Goal: Information Seeking & Learning: Learn about a topic

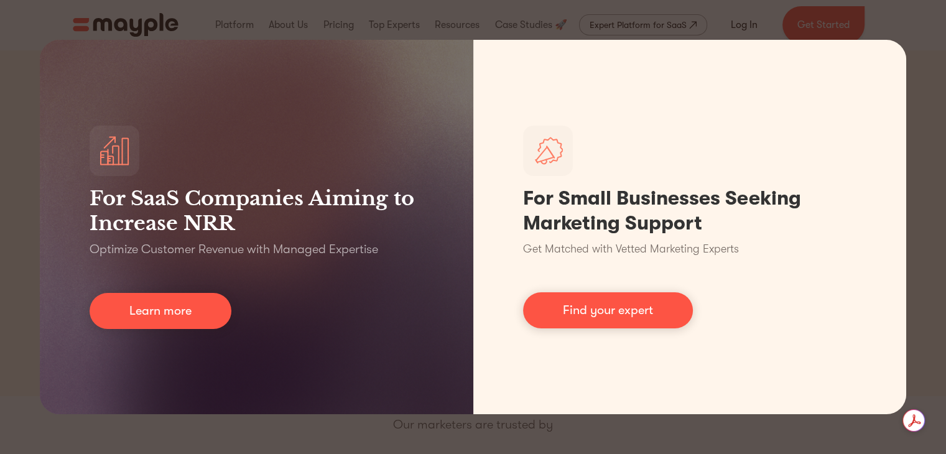
click at [928, 330] on div "For SaaS Companies Aiming to Increase NRR Optimize Customer Revenue with Manage…" at bounding box center [473, 227] width 946 height 454
click at [259, 12] on div "For SaaS Companies Aiming to Increase NRR Optimize Customer Revenue with Manage…" at bounding box center [473, 227] width 946 height 454
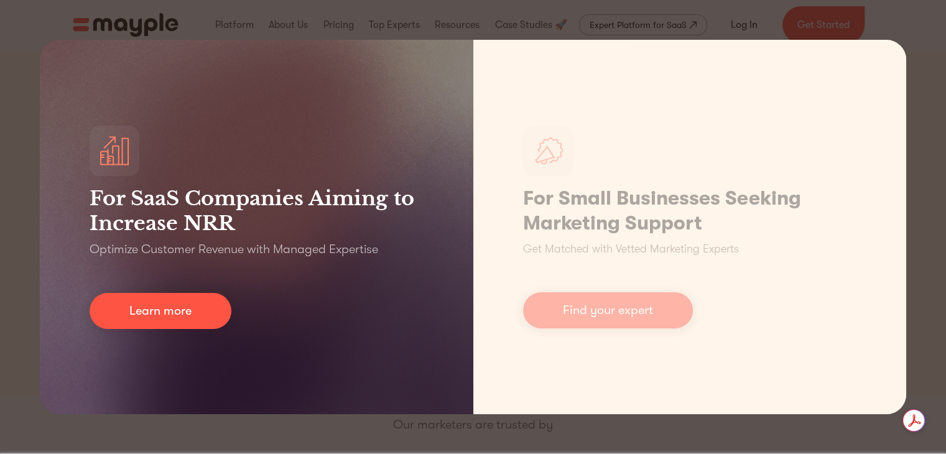
click at [352, 155] on div "For SaaS Companies Aiming to Increase NRR Optimize Customer Revenue with Manage…" at bounding box center [257, 227] width 434 height 375
click at [365, 187] on div "For SaaS Companies Aiming to Increase NRR Optimize Customer Revenue with Manage…" at bounding box center [257, 227] width 434 height 375
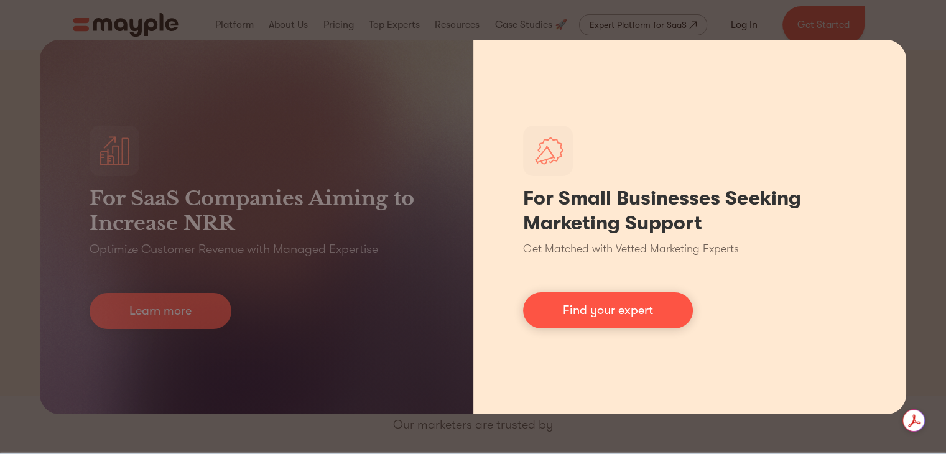
click at [564, 182] on div "For Small Businesses Seeking Marketing Support Get Matched with Vetted Marketin…" at bounding box center [690, 227] width 434 height 375
click at [622, 334] on div "For Small Businesses Seeking Marketing Support Get Matched with Vetted Marketin…" at bounding box center [690, 227] width 434 height 375
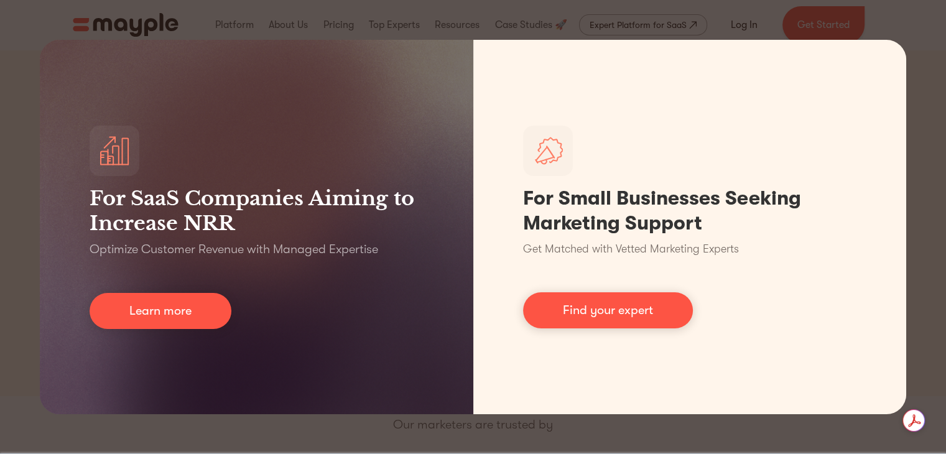
click at [911, 345] on div "For SaaS Companies Aiming to Increase NRR Optimize Customer Revenue with Manage…" at bounding box center [473, 227] width 946 height 454
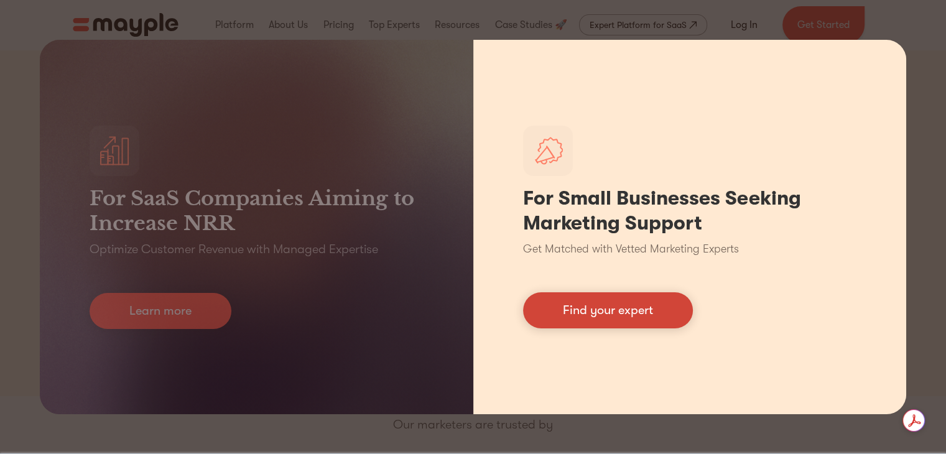
click at [635, 323] on link "Find your expert" at bounding box center [608, 310] width 170 height 36
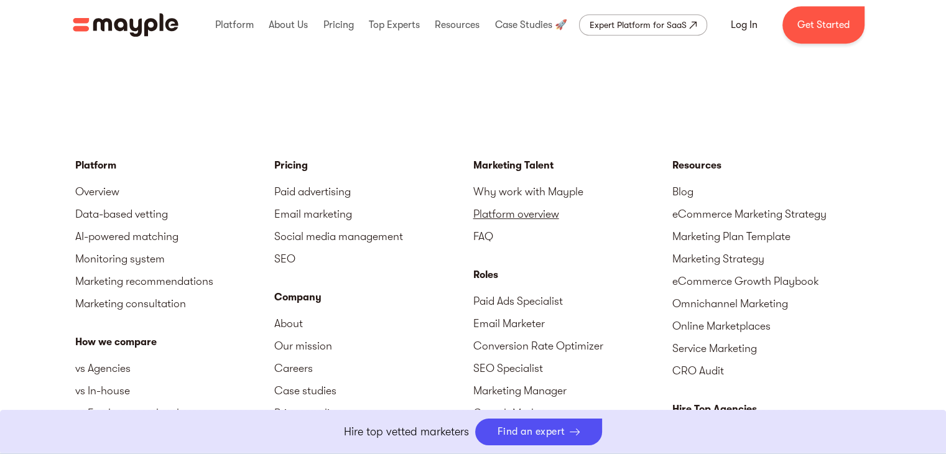
scroll to position [5413, 0]
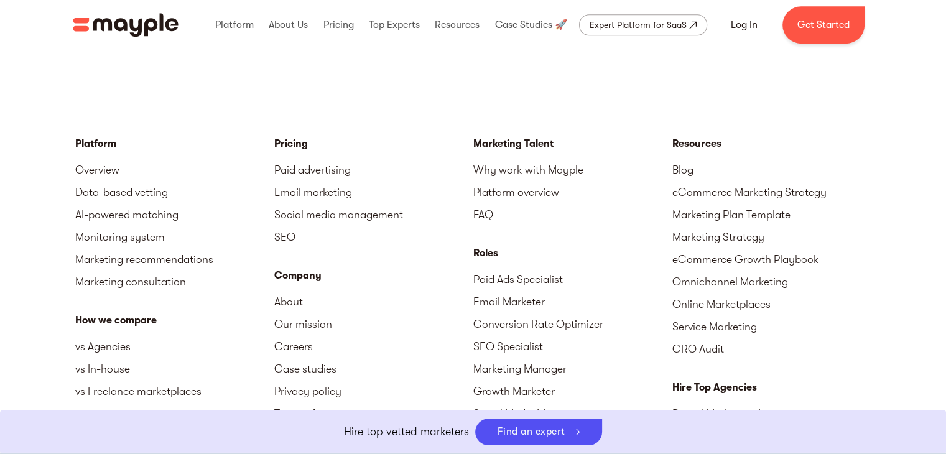
drag, startPoint x: 478, startPoint y: 243, endPoint x: 447, endPoint y: 254, distance: 33.3
click at [447, 254] on div "Pricing Paid advertising Email marketing Social media management SEO Company Ab…" at bounding box center [373, 367] width 199 height 463
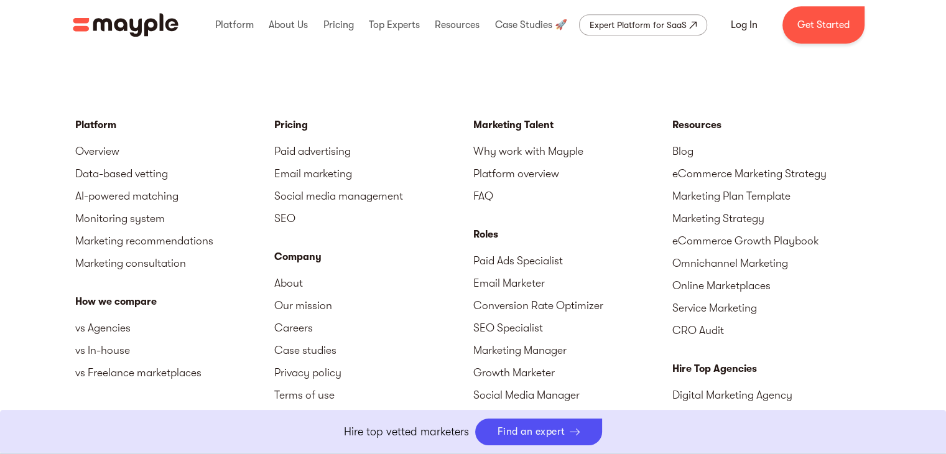
scroll to position [5357, 0]
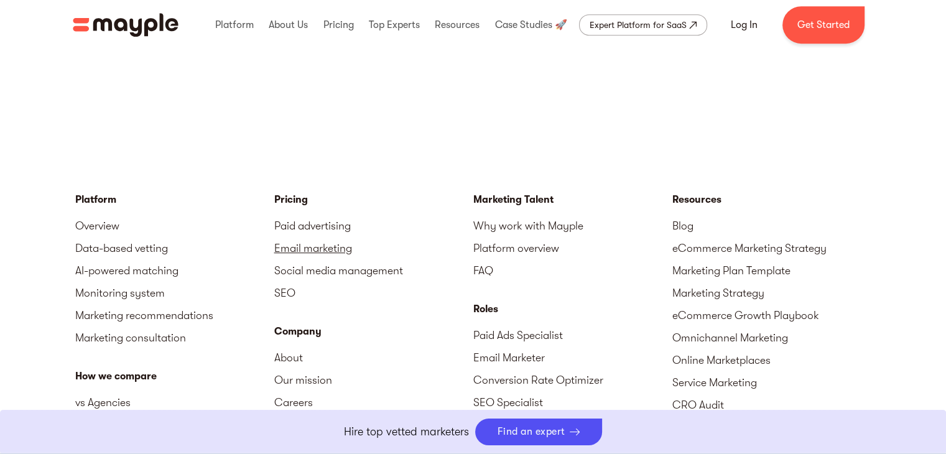
click at [321, 241] on link "Email marketing" at bounding box center [373, 248] width 199 height 22
